Goal: Task Accomplishment & Management: Manage account settings

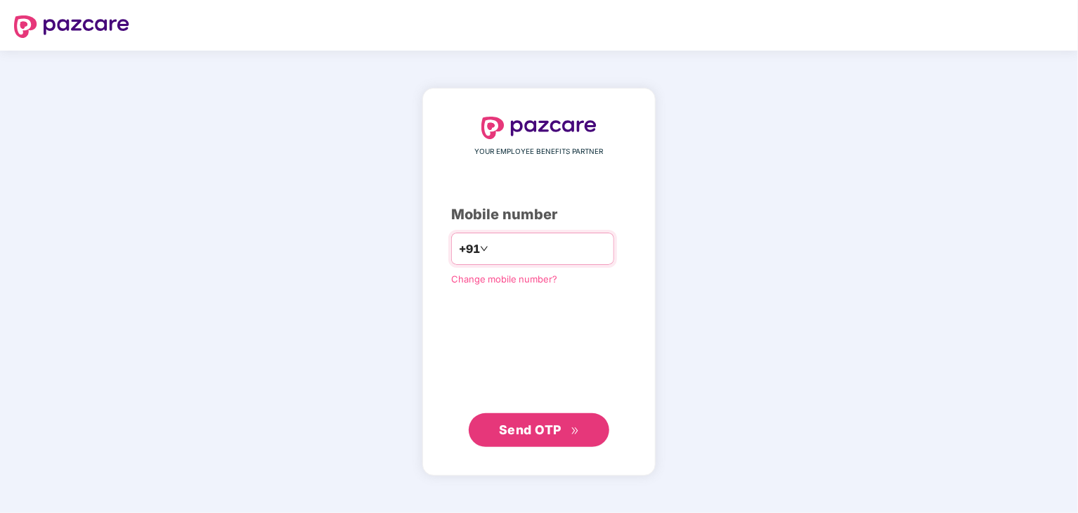
click at [517, 252] on input "number" at bounding box center [548, 249] width 115 height 22
type input "**********"
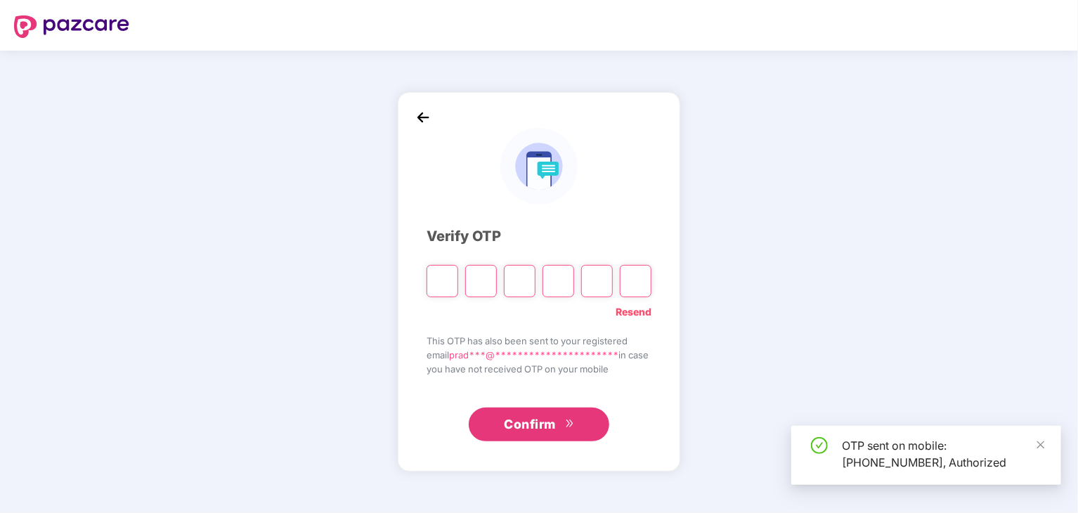
click at [438, 285] on input "Please enter verification code. Digit 1" at bounding box center [443, 281] width 32 height 32
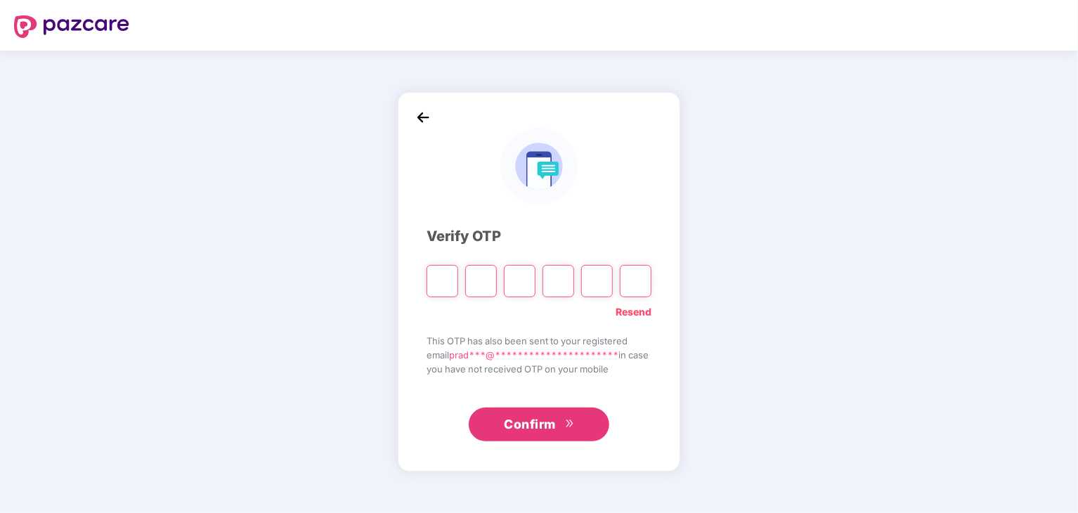
click at [438, 281] on input "Please enter verification code. Digit 1" at bounding box center [443, 281] width 32 height 32
type input "*"
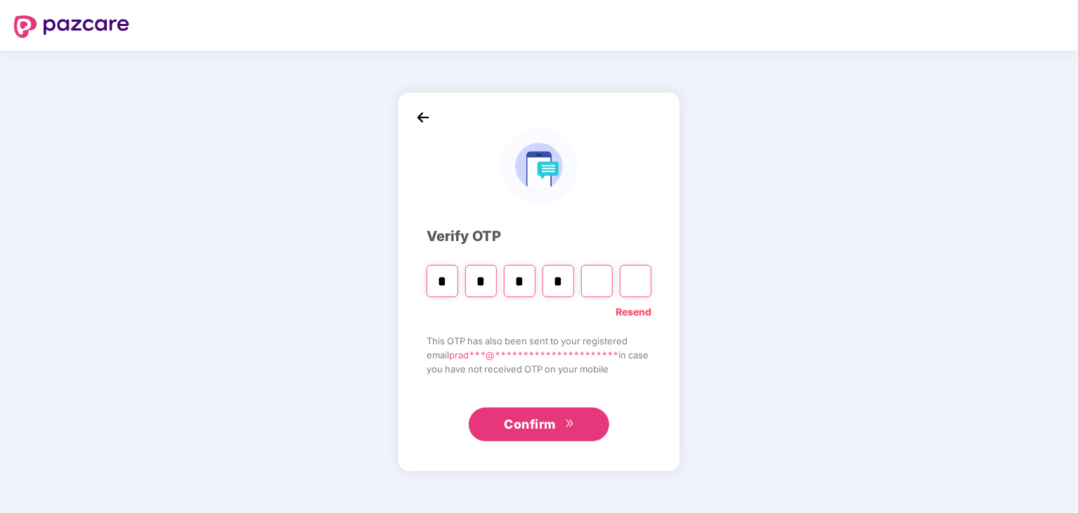
type input "*"
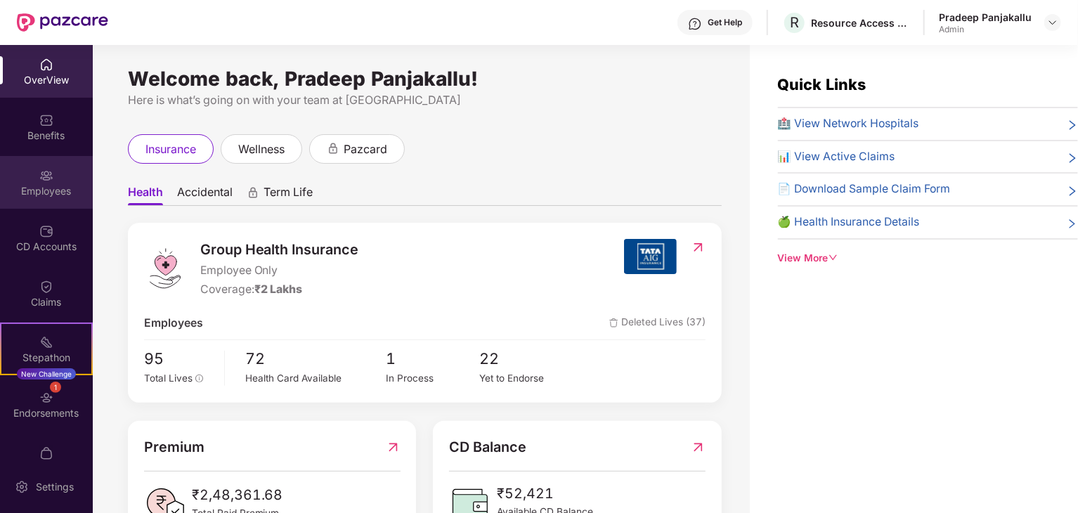
click at [60, 184] on div "Employees" at bounding box center [46, 191] width 93 height 14
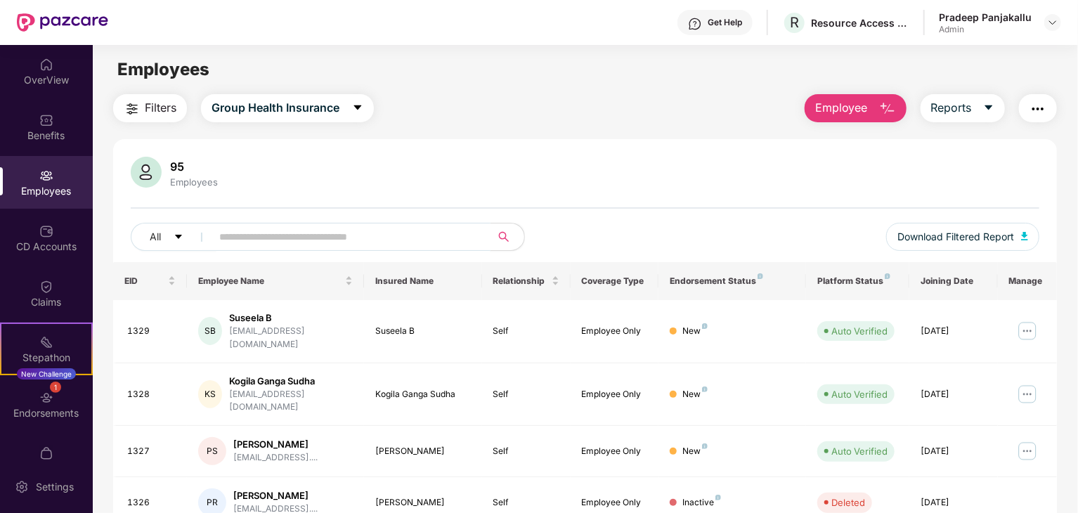
click at [396, 225] on span at bounding box center [346, 237] width 288 height 28
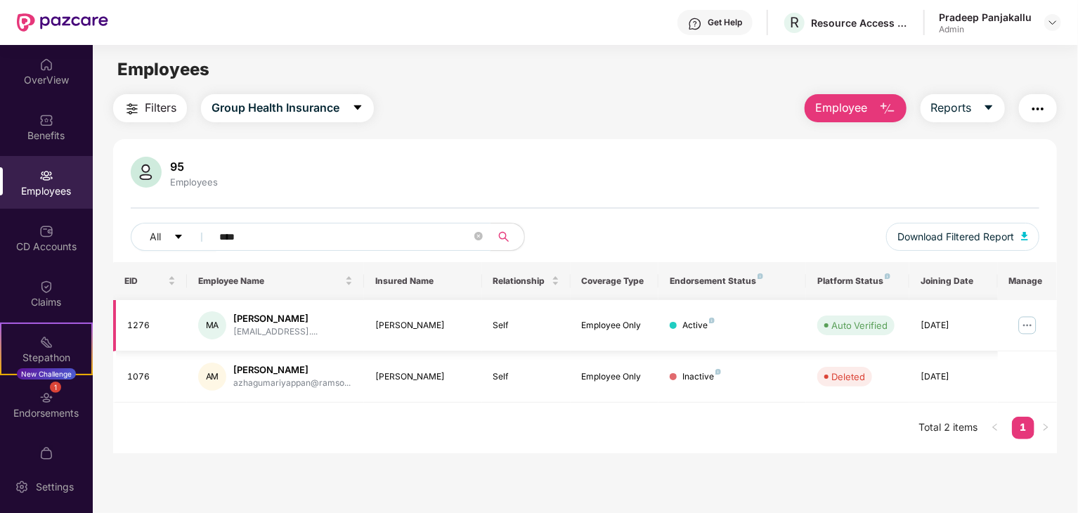
type input "****"
click at [1028, 328] on img at bounding box center [1027, 325] width 22 height 22
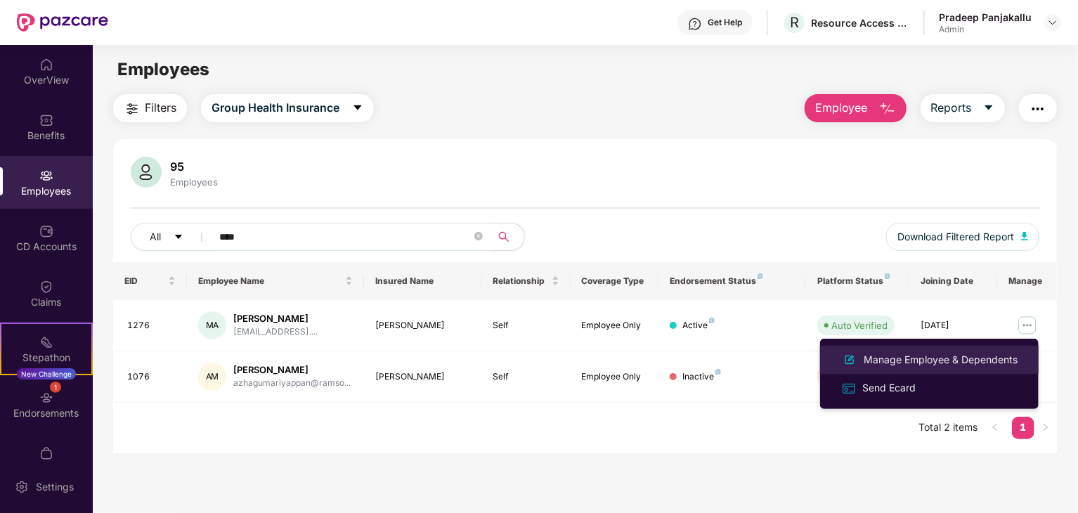
click at [934, 366] on div "Manage Employee & Dependents" at bounding box center [941, 359] width 160 height 15
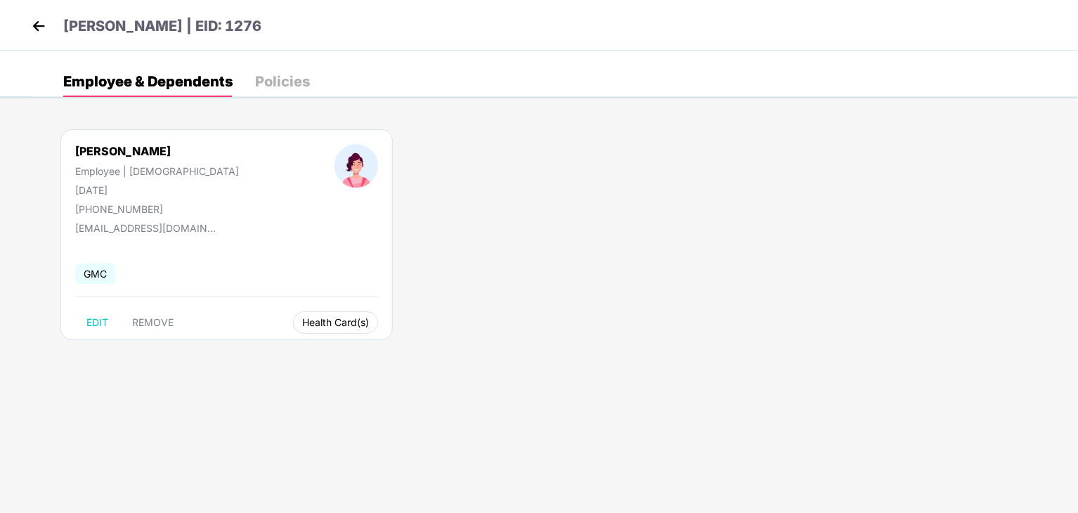
click at [302, 324] on span "Health Card(s)" at bounding box center [335, 322] width 67 height 7
click at [302, 321] on span "Health Card(s)" at bounding box center [335, 322] width 67 height 7
click at [394, 351] on img at bounding box center [390, 351] width 14 height 14
